Goal: Task Accomplishment & Management: Complete application form

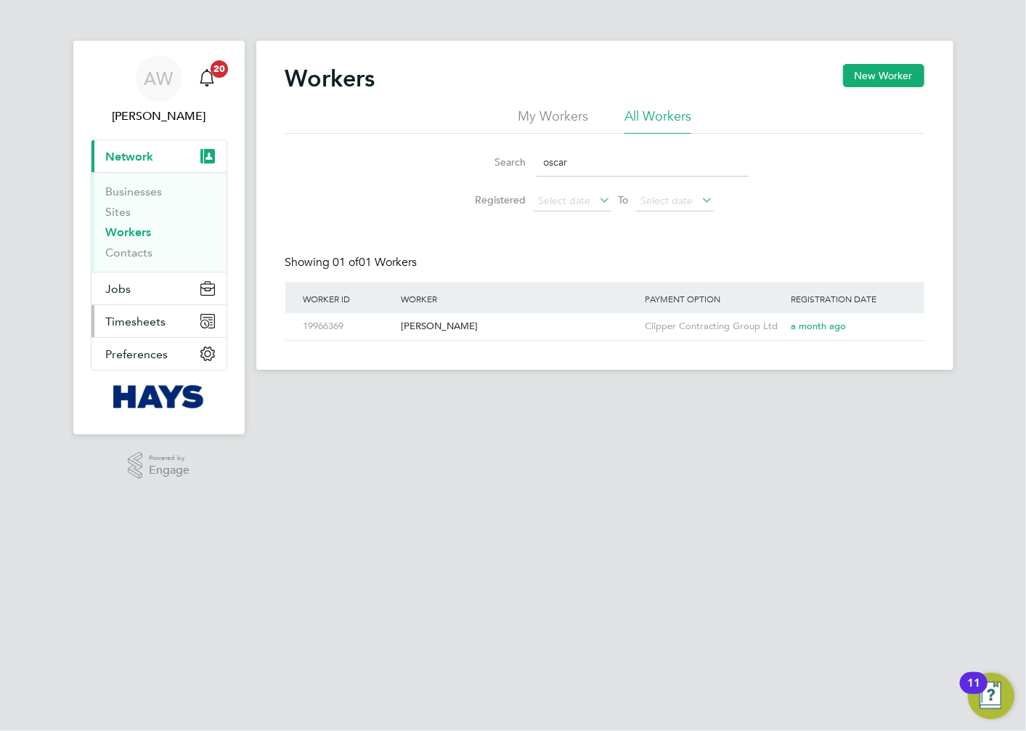
click at [131, 328] on span "Timesheets" at bounding box center [136, 321] width 60 height 14
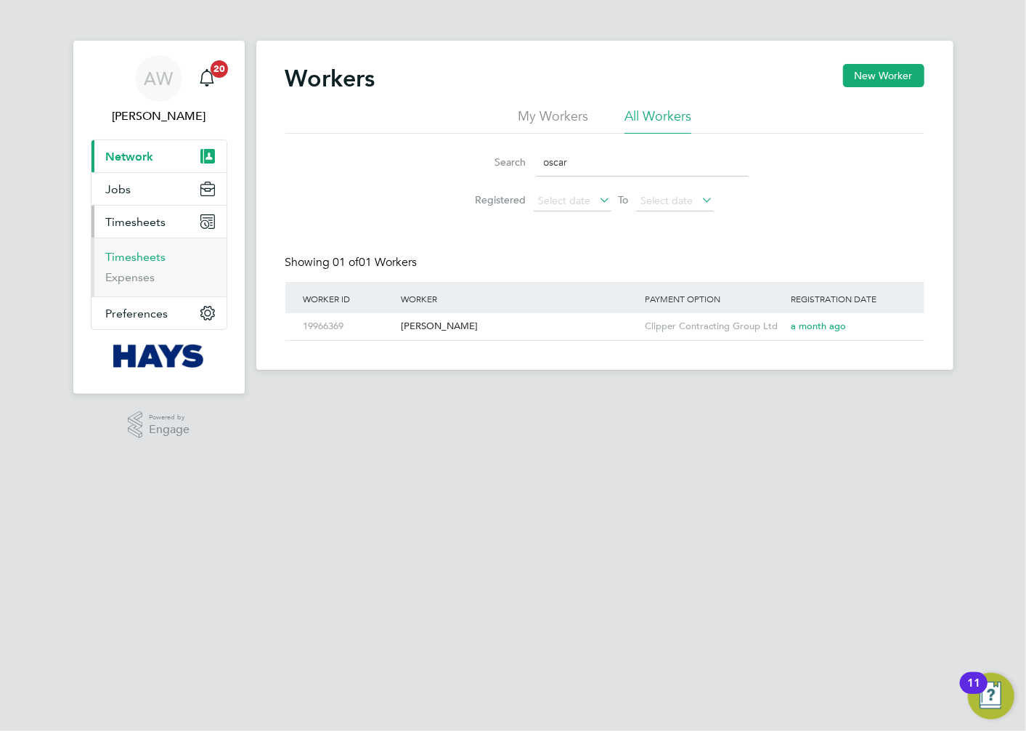
click at [135, 262] on link "Timesheets" at bounding box center [136, 257] width 60 height 14
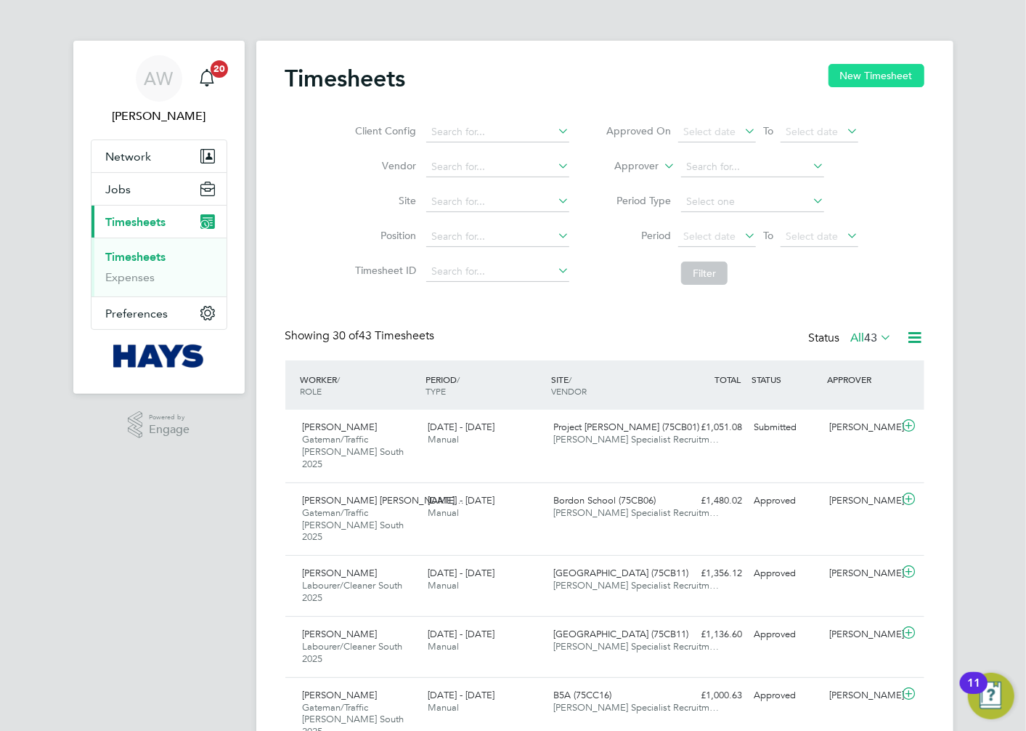
click at [839, 82] on button "New Timesheet" at bounding box center [877, 75] width 96 height 23
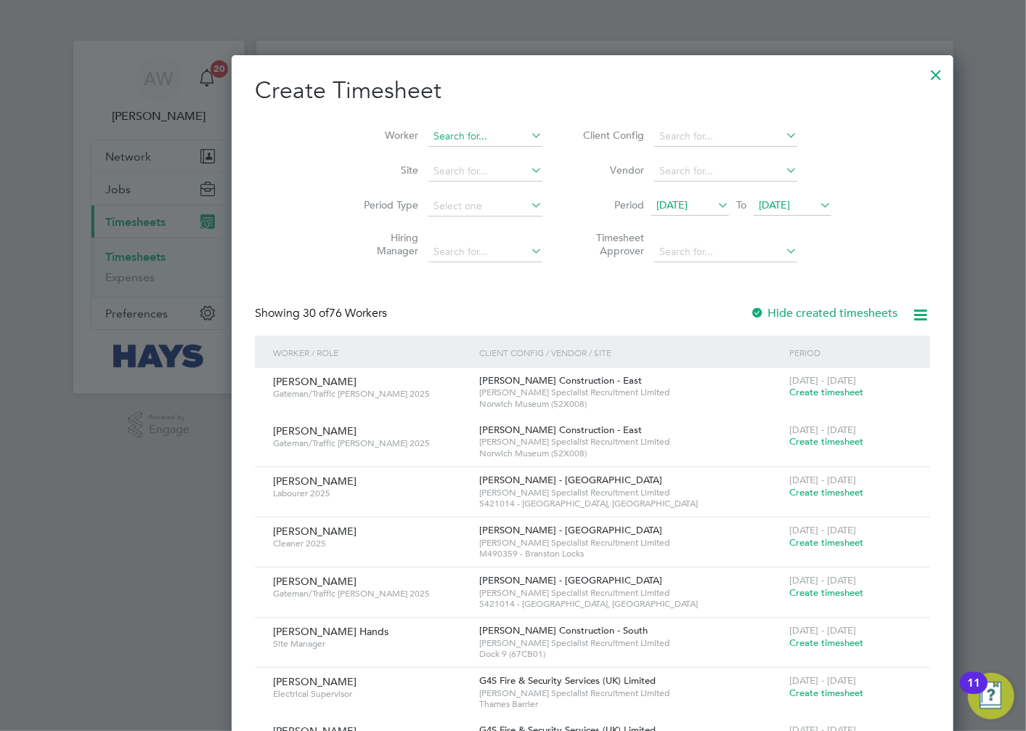
click at [428, 135] on input at bounding box center [485, 136] width 114 height 20
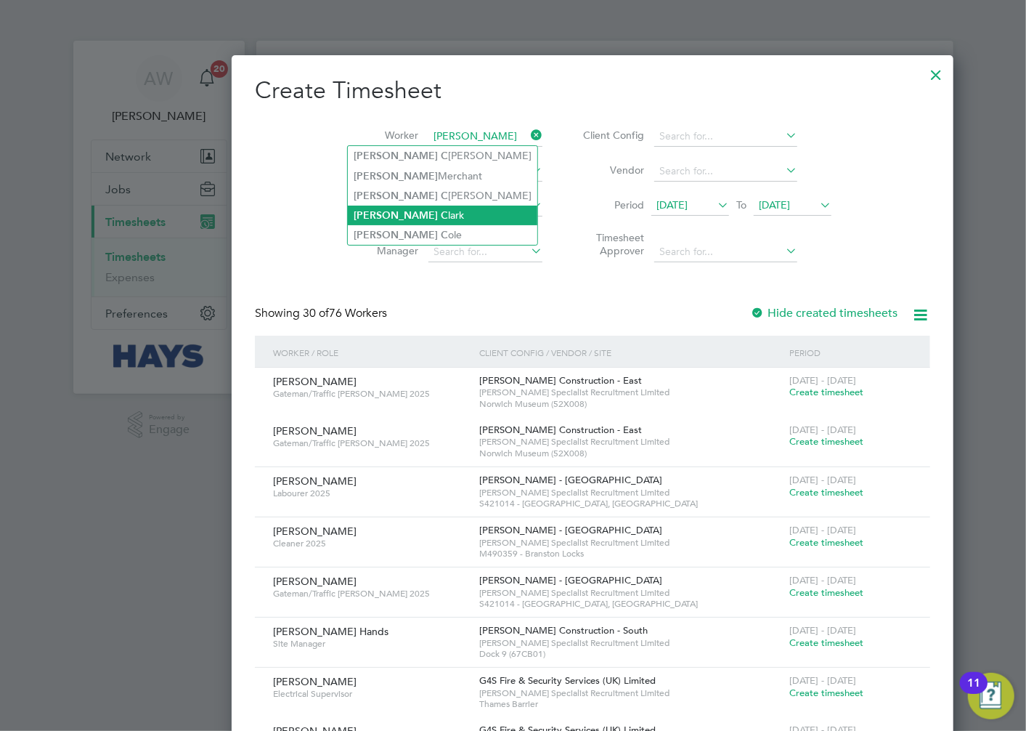
click at [428, 211] on li "Simon C lark" at bounding box center [443, 216] width 190 height 20
type input "[PERSON_NAME]"
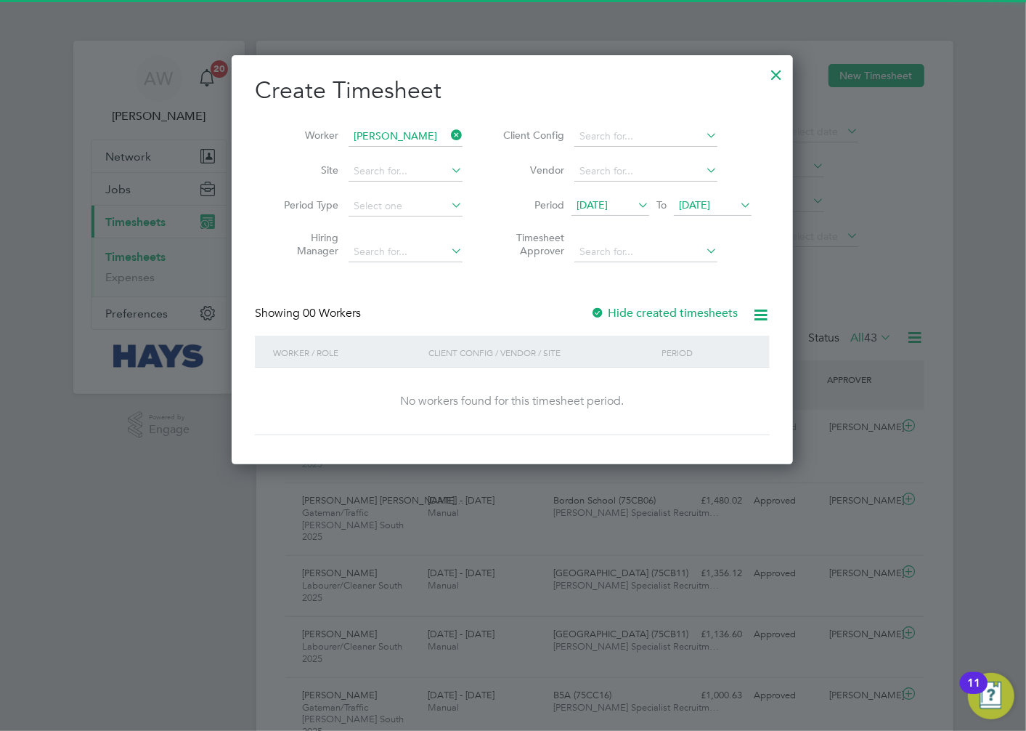
click at [737, 203] on icon at bounding box center [737, 205] width 0 height 20
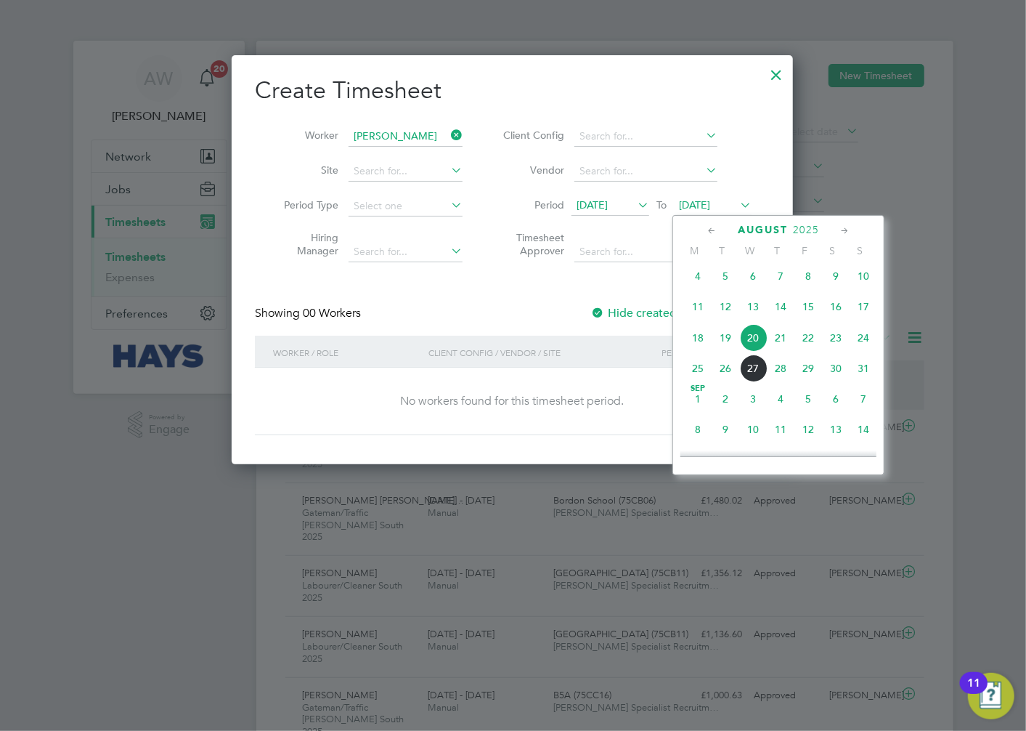
click at [815, 343] on span "22" at bounding box center [809, 338] width 28 height 28
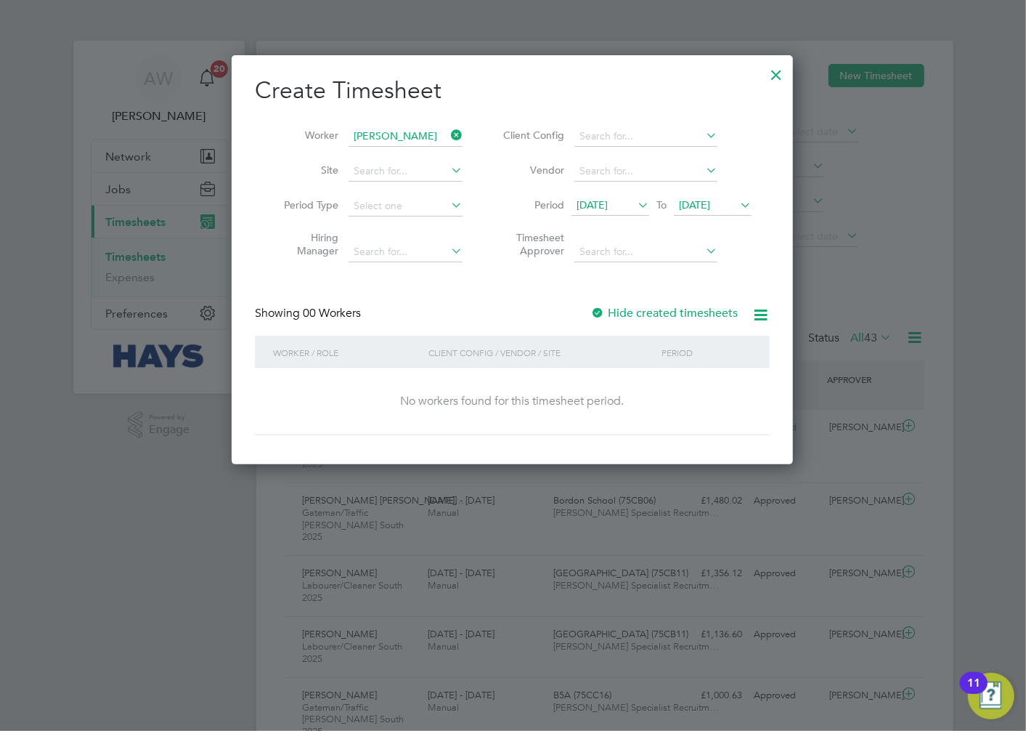
click at [598, 310] on div at bounding box center [597, 313] width 15 height 15
click at [771, 76] on div at bounding box center [776, 71] width 26 height 26
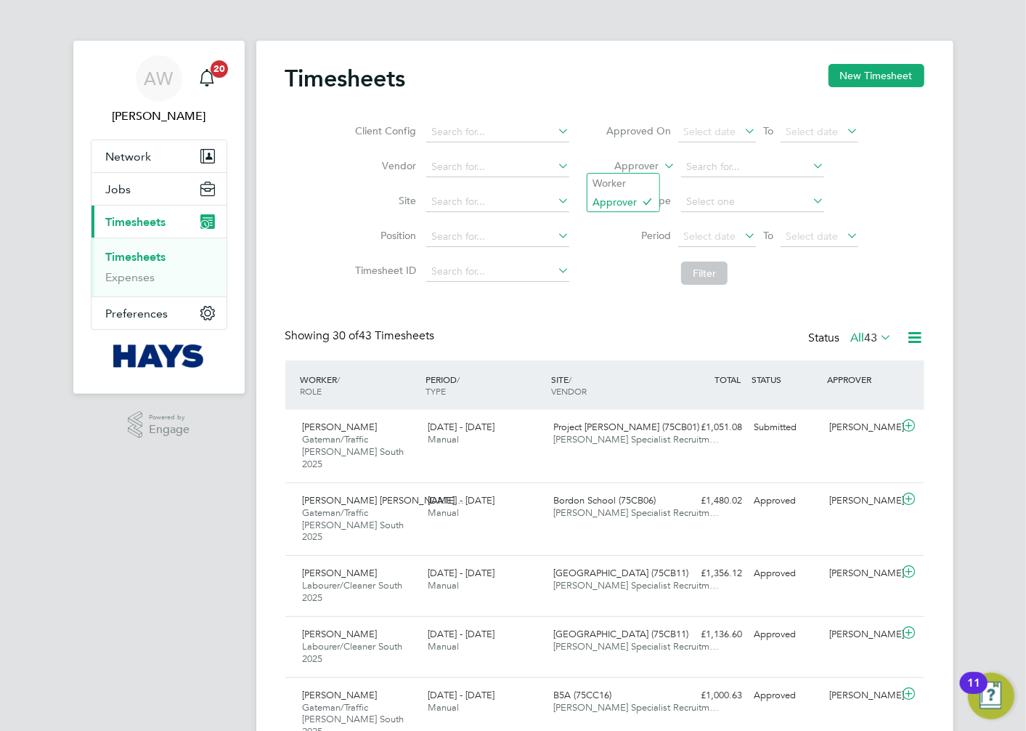
click at [643, 163] on label "Approver" at bounding box center [625, 166] width 65 height 15
click at [635, 182] on li "Worker" at bounding box center [624, 183] width 72 height 19
click at [748, 168] on input at bounding box center [752, 167] width 143 height 20
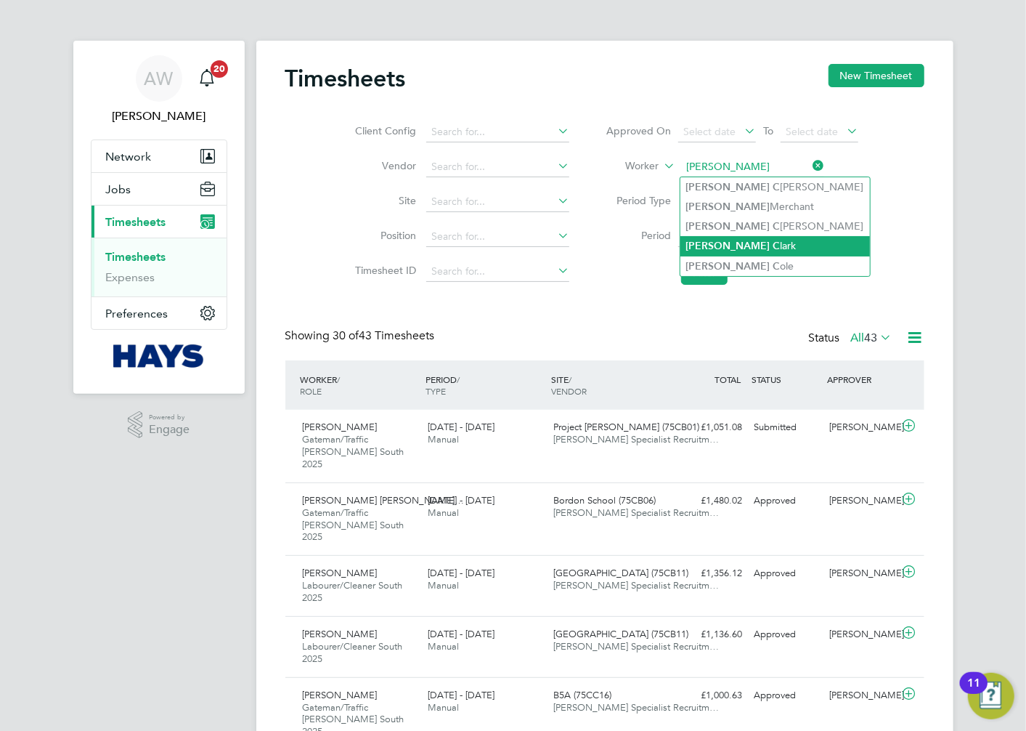
click at [757, 243] on li "Simon C lark" at bounding box center [775, 246] width 190 height 20
type input "[PERSON_NAME]"
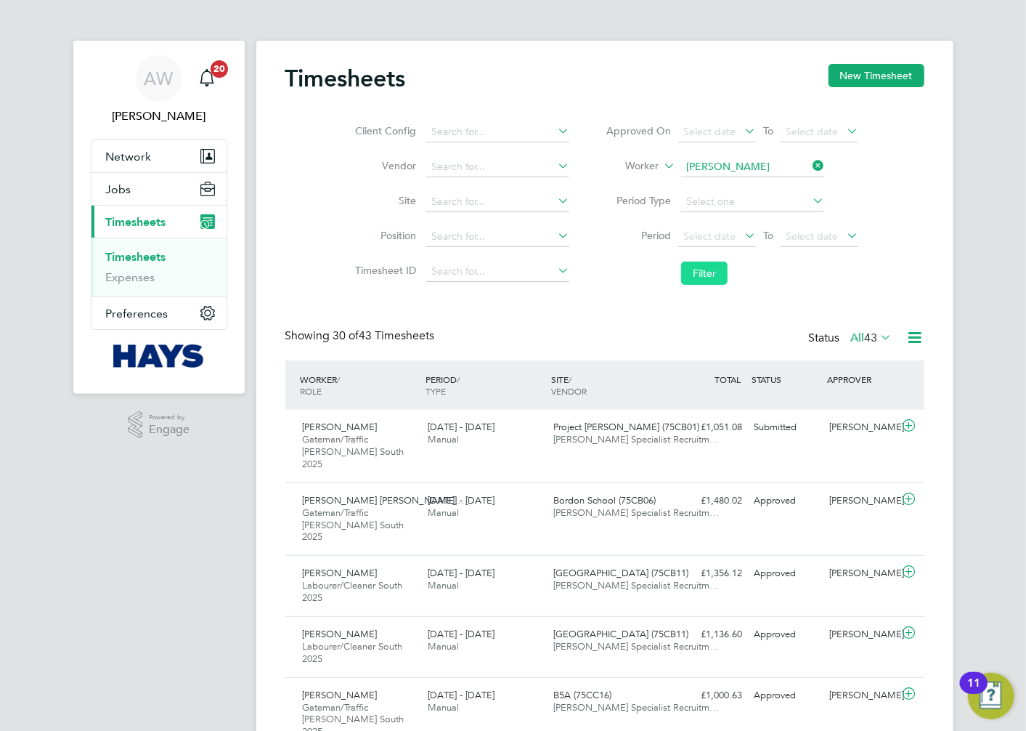
click at [717, 270] on button "Filter" at bounding box center [704, 272] width 46 height 23
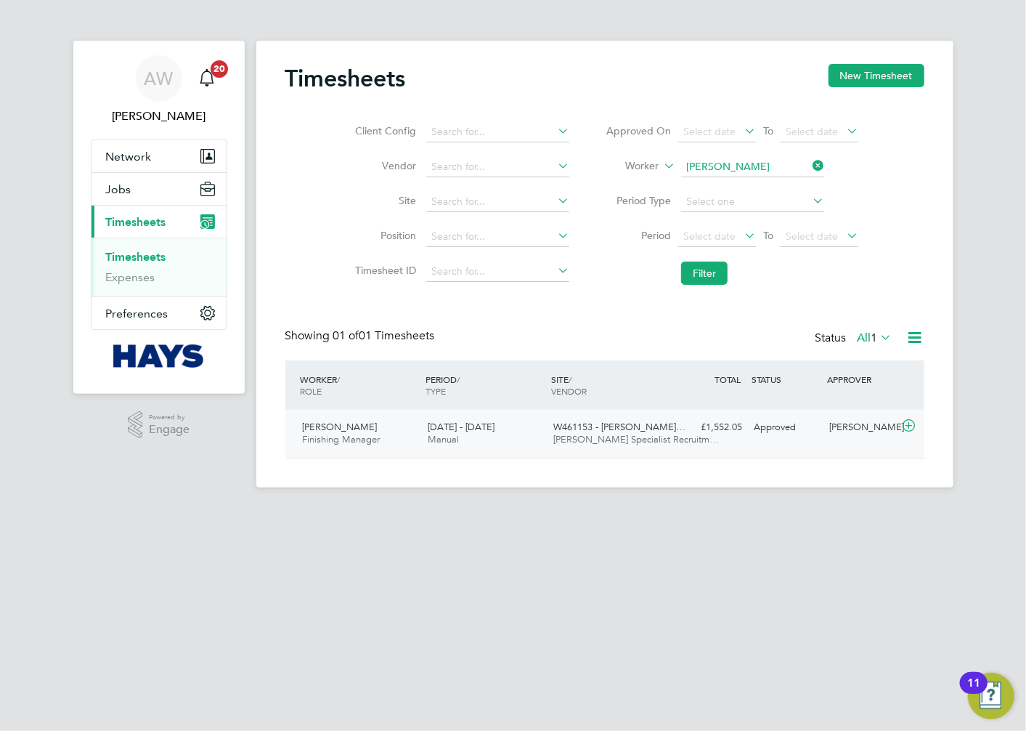
click at [789, 446] on div "Simon Clark Finishing Manager 9 - 15 Aug 2025 9 - 15 Aug 2025 Manual W461153 - …" at bounding box center [604, 434] width 639 height 48
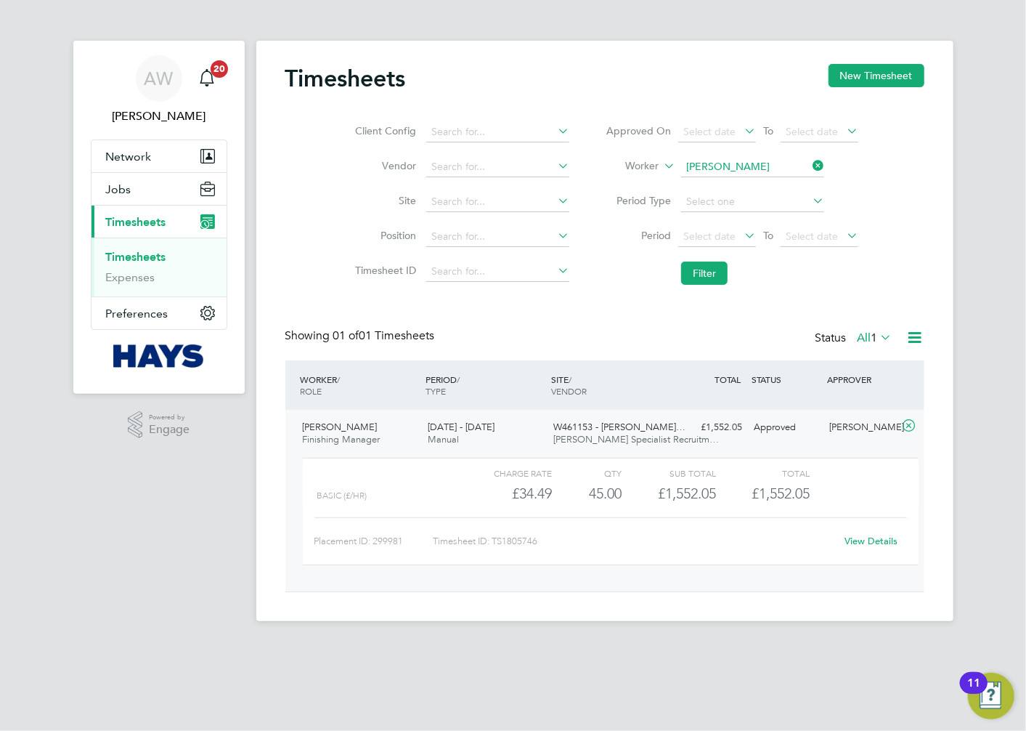
click at [964, 272] on div "AW Alan Watts Notifications 20 Applications: Network Businesses Sites Workers C…" at bounding box center [513, 322] width 1026 height 644
click at [479, 436] on div "9 - 15 Aug 2025 Manual" at bounding box center [485, 433] width 126 height 36
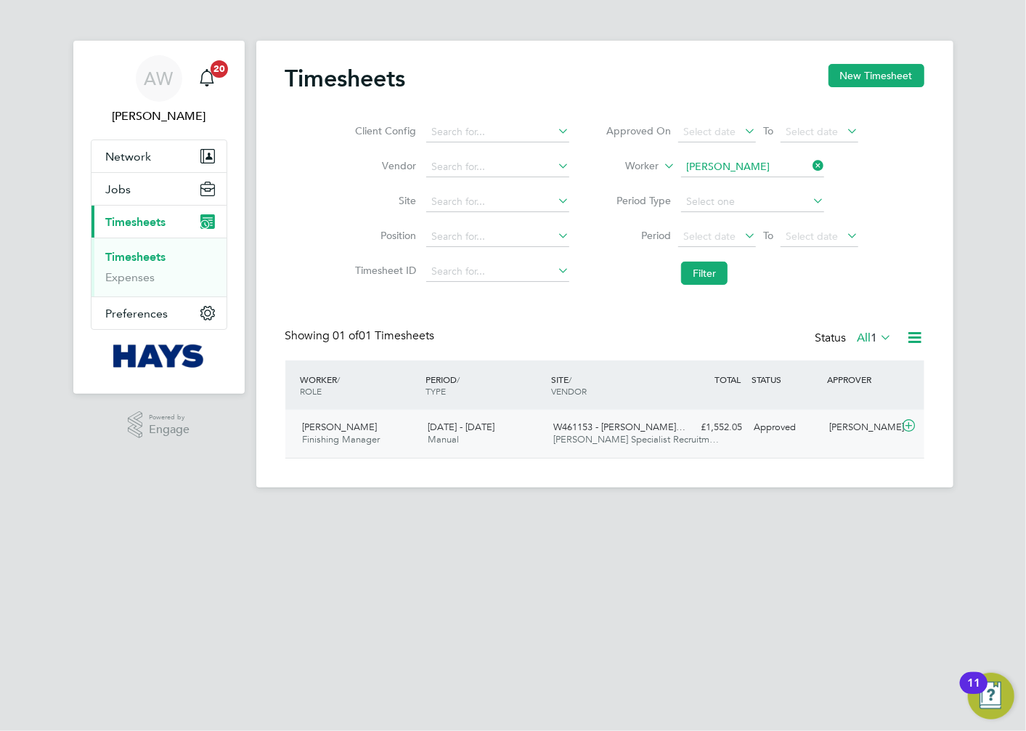
click at [369, 429] on div "Simon Clark Finishing Manager 9 - 15 Aug 2025" at bounding box center [360, 433] width 126 height 36
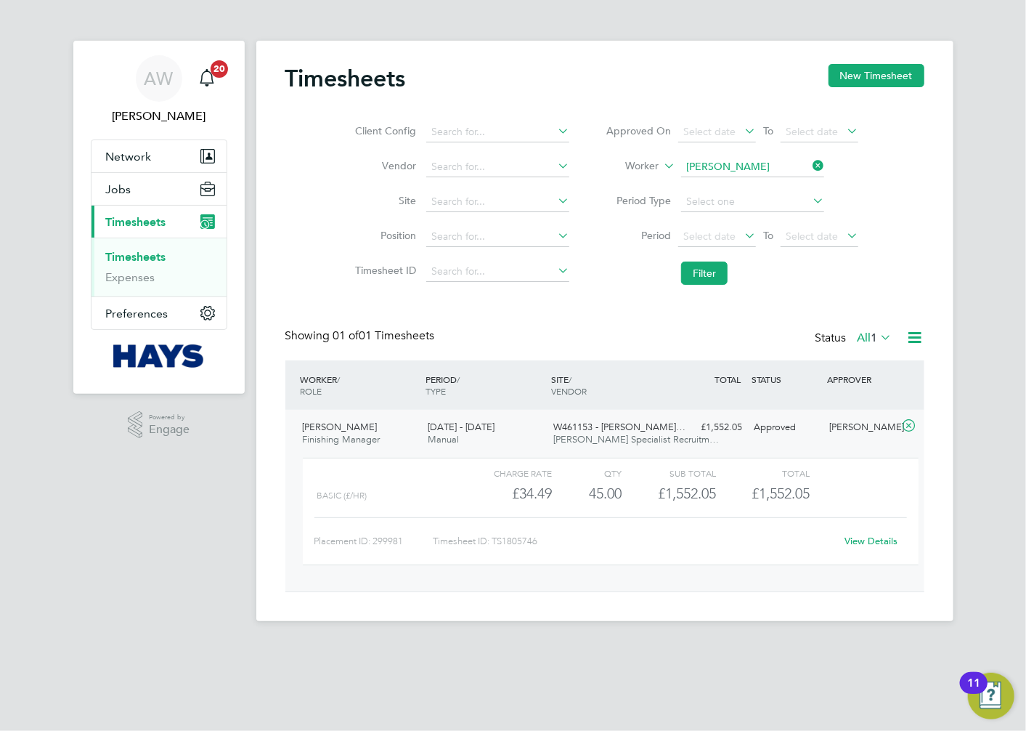
click at [460, 468] on div "Charge rate" at bounding box center [505, 472] width 94 height 17
click at [868, 535] on link "View Details" at bounding box center [871, 541] width 53 height 12
click at [879, 538] on link "View Details" at bounding box center [871, 541] width 53 height 12
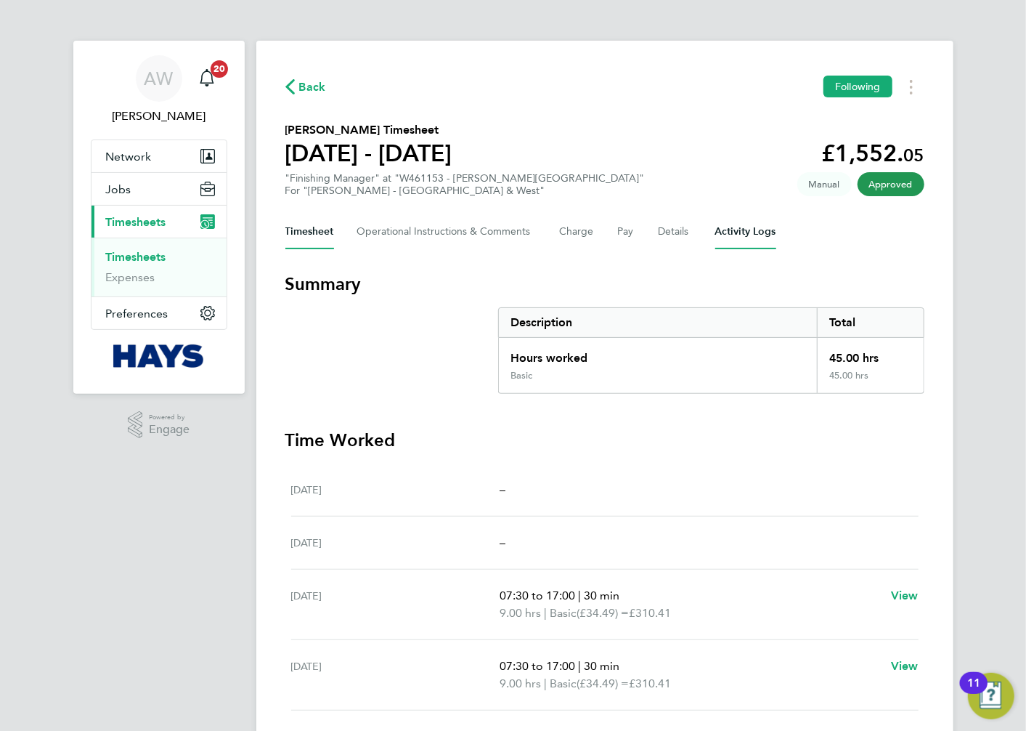
click at [733, 231] on Logs-tab "Activity Logs" at bounding box center [745, 231] width 61 height 35
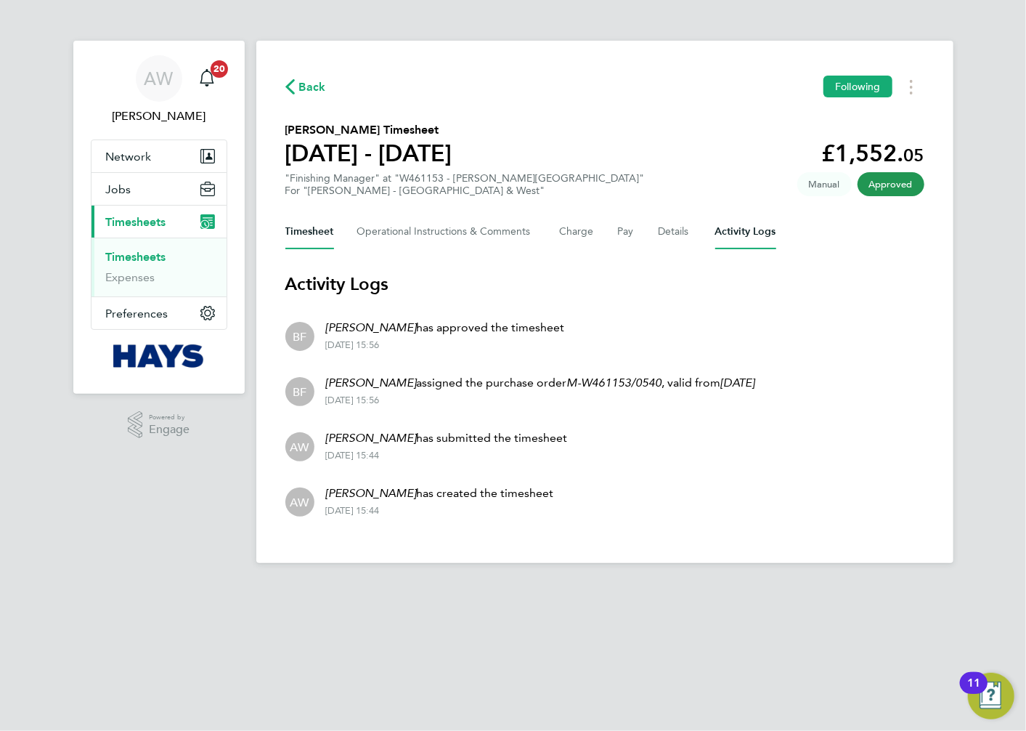
click at [322, 233] on button "Timesheet" at bounding box center [309, 231] width 49 height 35
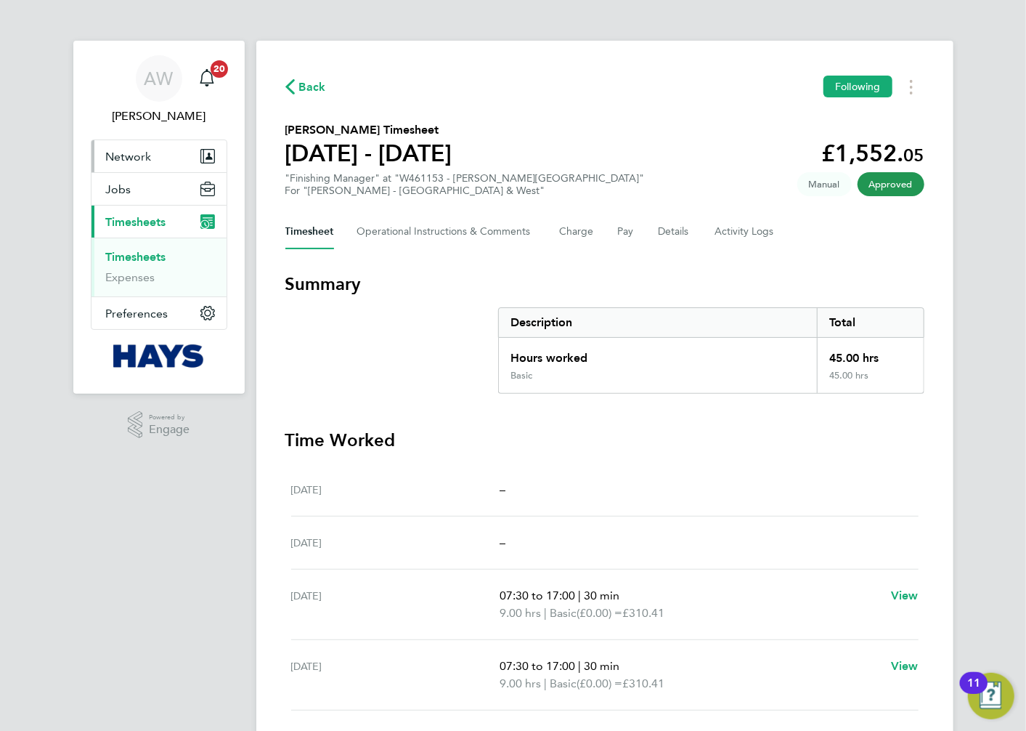
click at [132, 155] on span "Network" at bounding box center [129, 157] width 46 height 14
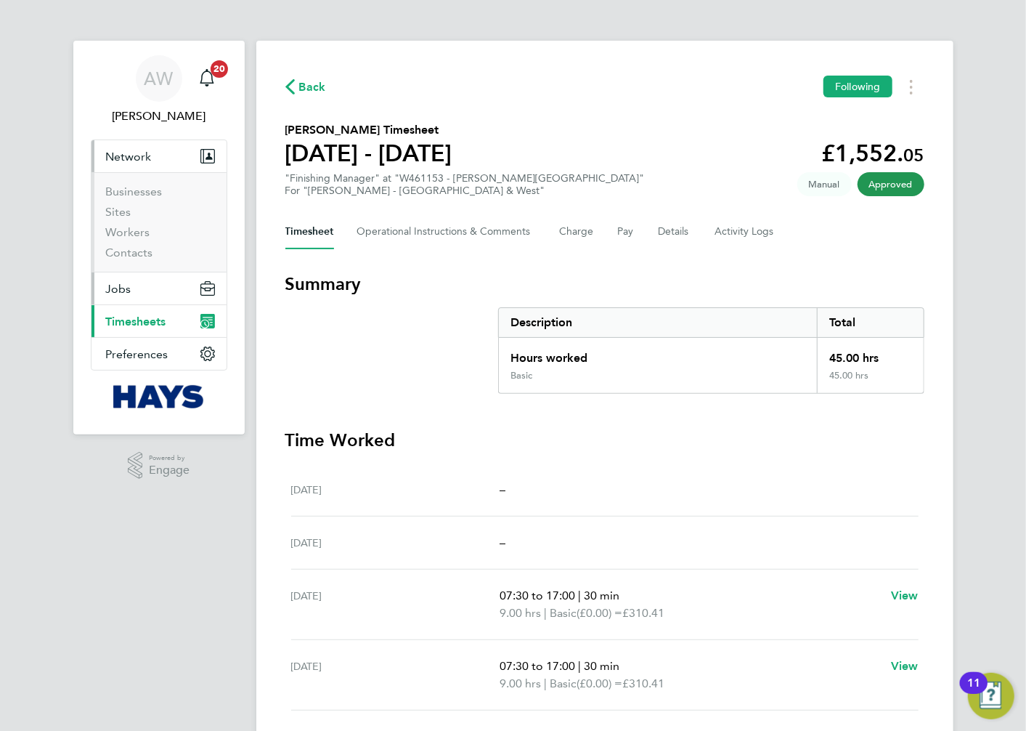
click at [138, 283] on button "Jobs" at bounding box center [159, 288] width 135 height 32
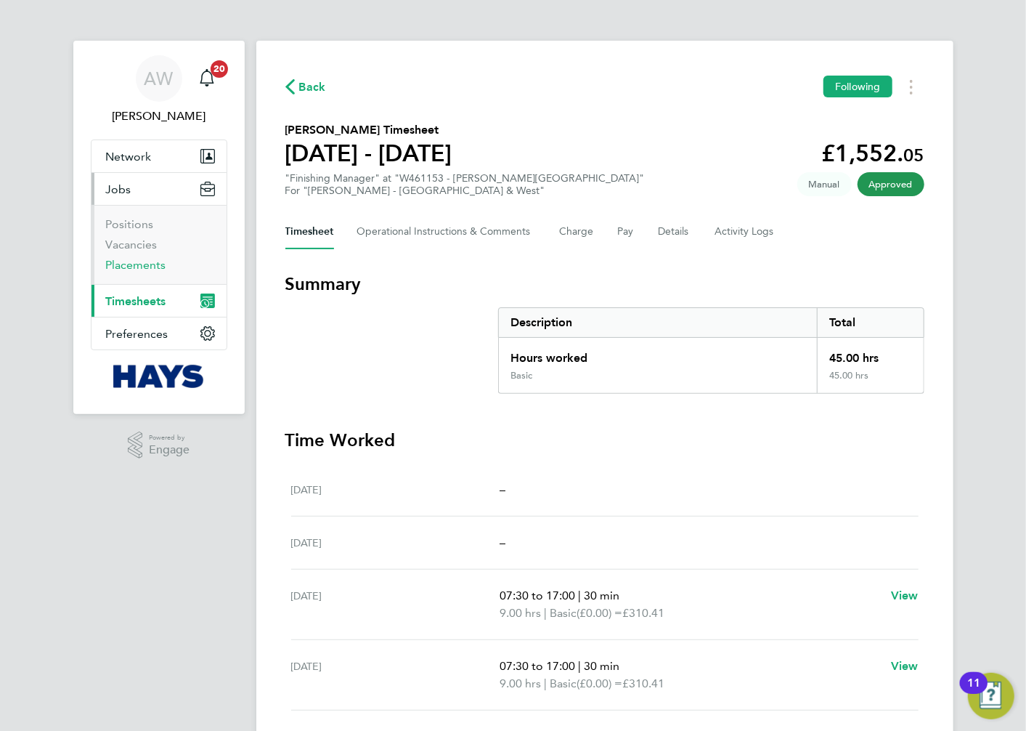
click at [134, 267] on link "Placements" at bounding box center [136, 265] width 60 height 14
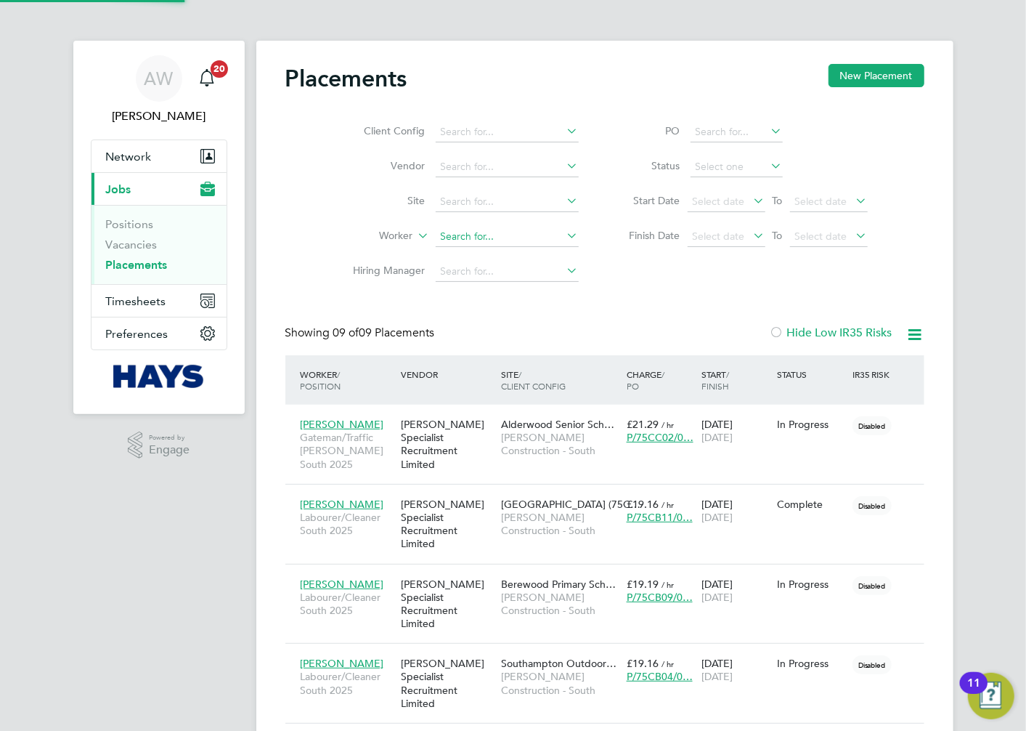
click at [458, 230] on input at bounding box center [507, 237] width 143 height 20
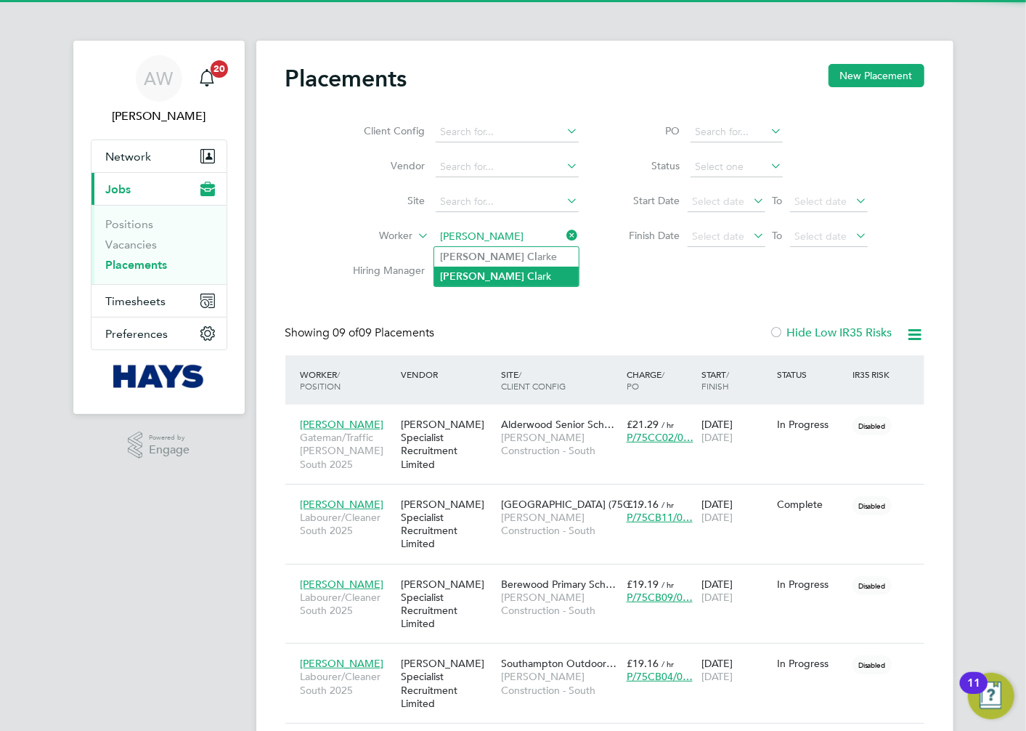
click at [499, 274] on li "Simon Cl ark" at bounding box center [506, 277] width 145 height 20
type input "[PERSON_NAME]"
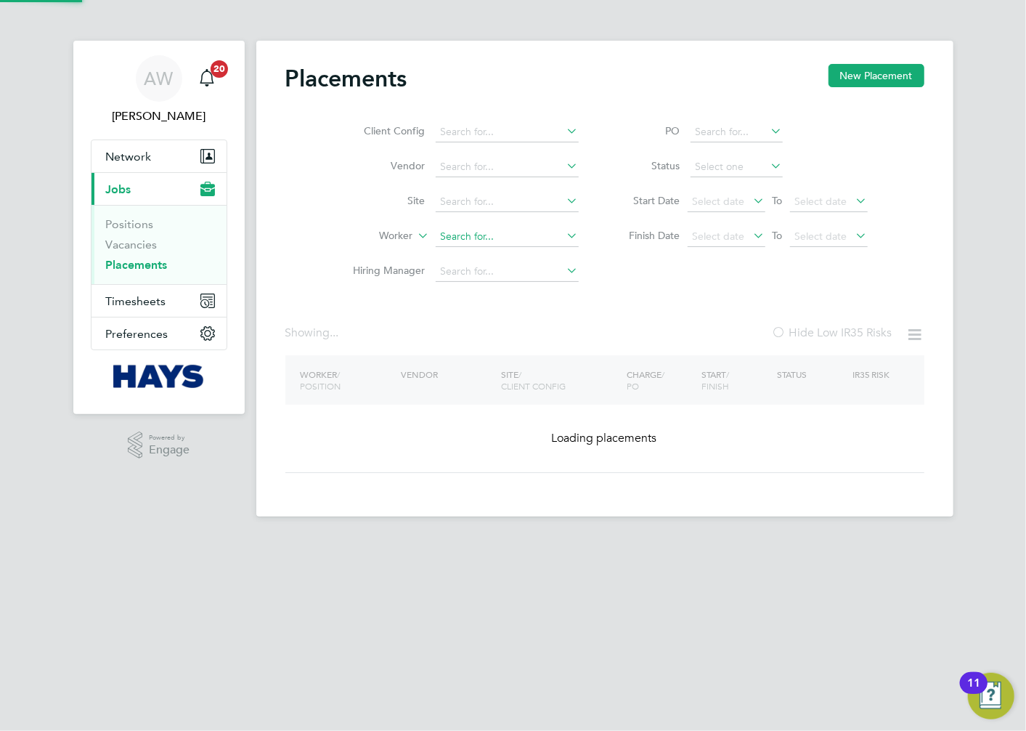
click at [460, 234] on input at bounding box center [507, 237] width 143 height 20
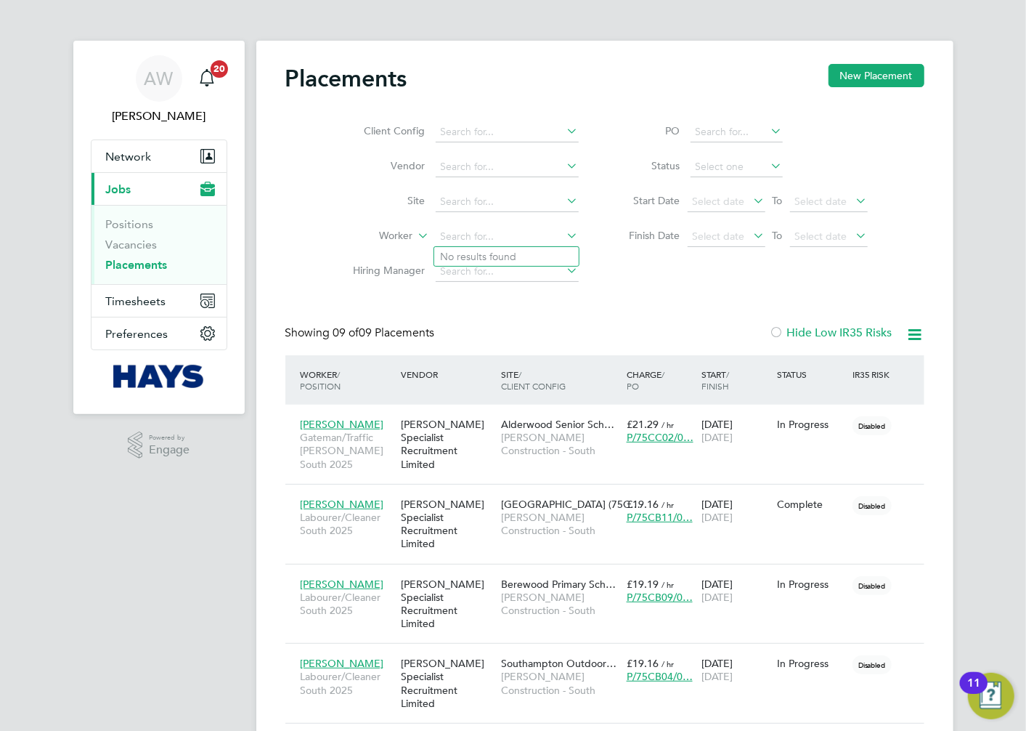
click at [918, 334] on icon at bounding box center [915, 334] width 18 height 18
click at [834, 334] on label "Hide Low IR35 Risks" at bounding box center [831, 332] width 123 height 15
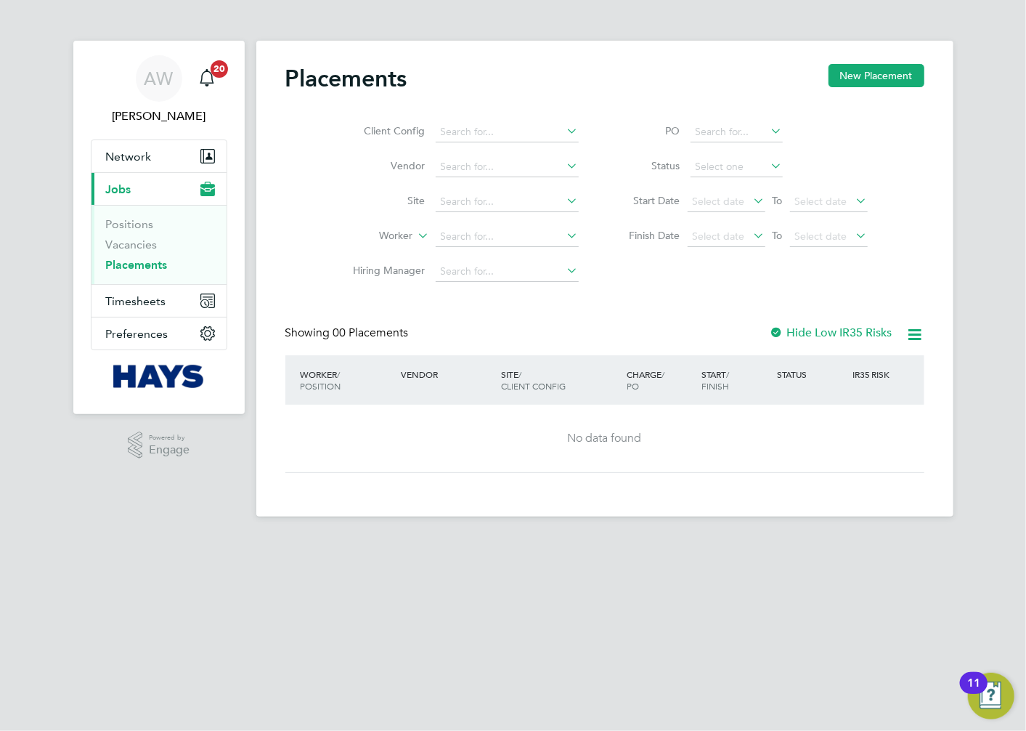
click at [826, 332] on label "Hide Low IR35 Risks" at bounding box center [831, 332] width 123 height 15
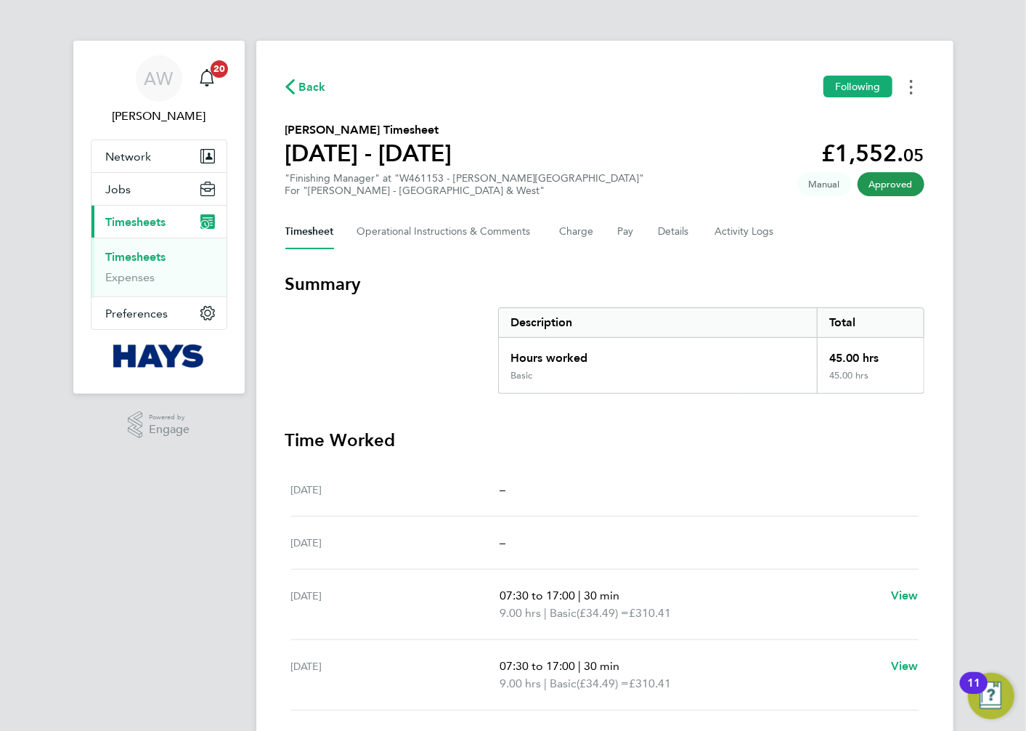
click at [915, 97] on button "Timesheets Menu" at bounding box center [911, 87] width 26 height 23
click at [911, 73] on div "Back Following Download timesheet [PERSON_NAME] Timesheet [DATE] - [DATE] £1,55…" at bounding box center [604, 499] width 697 height 916
click at [125, 259] on link "Timesheets" at bounding box center [136, 257] width 60 height 14
